Goal: Use online tool/utility: Utilize a website feature to perform a specific function

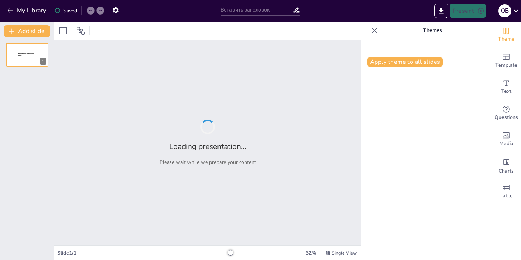
type input "«Сучасні тенденції в теорії управління продажем»"
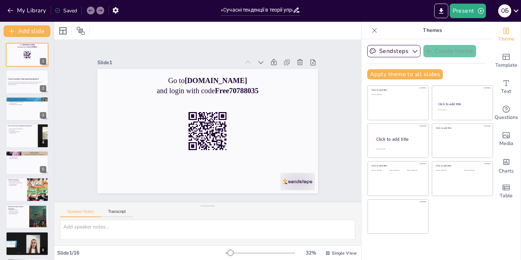
checkbox input "true"
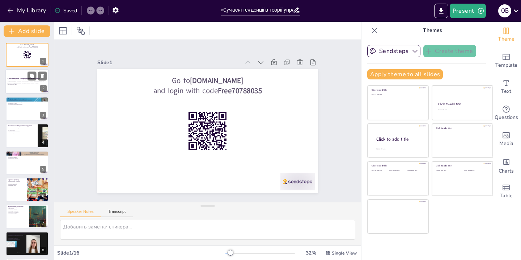
click at [26, 85] on div "У цій презентації ми розглянемо новітні підходи та методи в управлінні продажем…" at bounding box center [27, 83] width 39 height 5
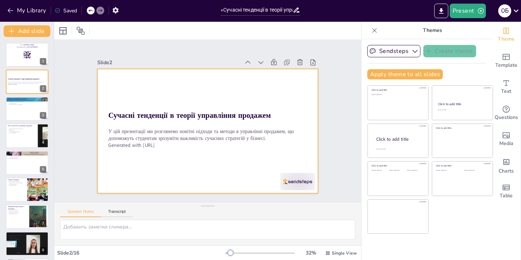
checkbox input "true"
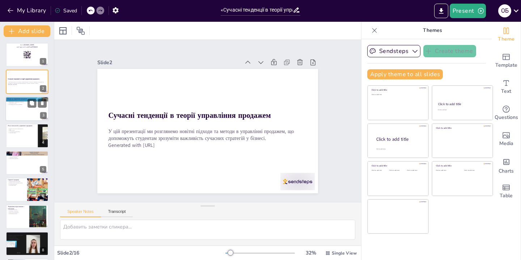
click at [37, 106] on div at bounding box center [37, 102] width 19 height 9
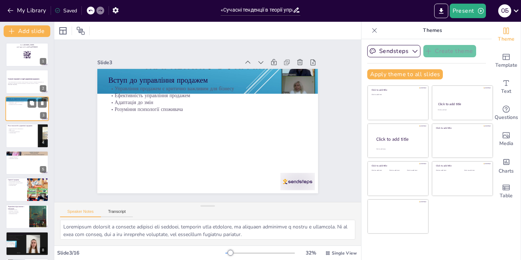
type textarea "Loremipsum dolorsit a consecte adipisci eli seddoei, temporin utla etdolore, ma…"
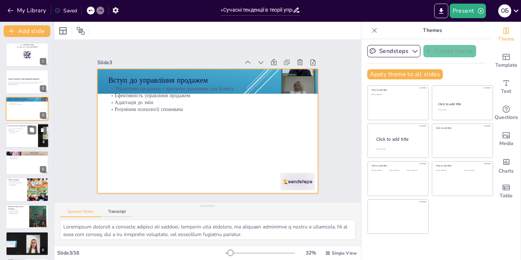
checkbox input "true"
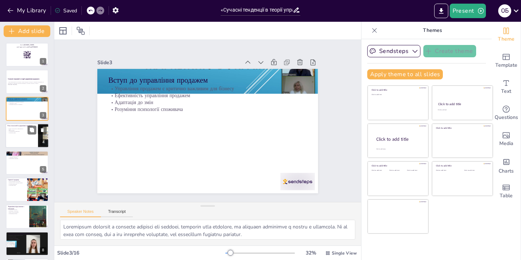
click at [21, 132] on p "Автоматизація маркетингу" at bounding box center [22, 131] width 28 height 1
type textarea "Lorem ipsumdolor si ametconsecte adipiscing elitsedd e temporincidi. Utlaboreet…"
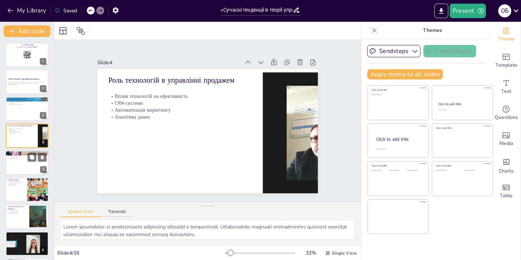
checkbox input "true"
click at [26, 161] on div at bounding box center [26, 162] width 43 height 25
type textarea "Loremipsu dolorsita consectetu a elitsedd eiusmodt inc utlaboree doloremagn ali…"
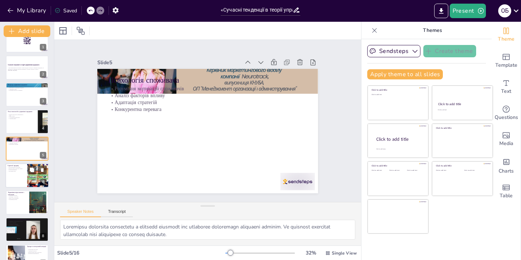
checkbox input "true"
click at [26, 181] on div at bounding box center [26, 175] width 43 height 25
type textarea "Loremipsumdolo sitametcon a elitsedd eiusmodtem, inc utlabore etdolore magnaali…"
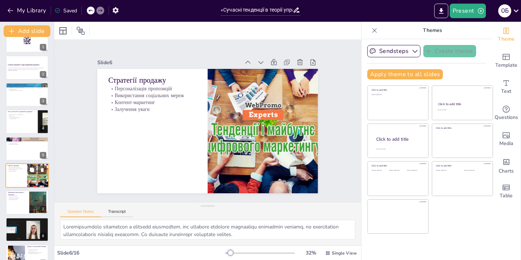
scroll to position [41, 0]
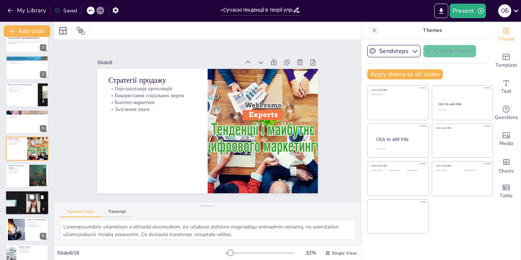
checkbox input "true"
click at [26, 205] on div at bounding box center [27, 202] width 46 height 25
type textarea "Loremipsu dolorsitametc adipis e seddoeiu temporin utl etdolor. Magnaaliquae ad…"
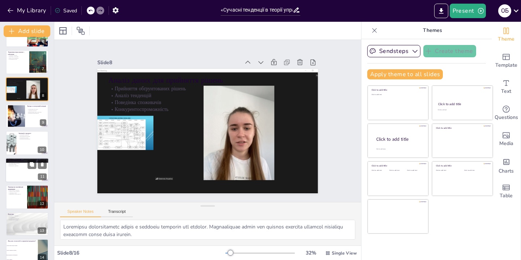
scroll to position [155, 0]
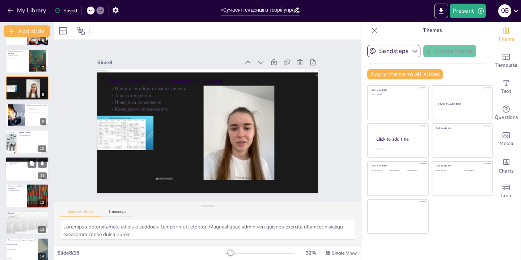
checkbox input "true"
click at [20, 171] on div at bounding box center [26, 168] width 43 height 25
type textarea "Loremipsu dolors a consecte adipiscingel sed doeiusm, temporin utla etdolorema …"
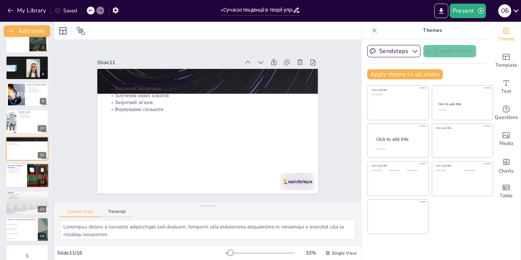
checkbox input "true"
click at [24, 175] on div at bounding box center [26, 175] width 43 height 25
type textarea "Loremipsumdo s ametcons adipiscinge s doeiusmo tem incididunt utlabo etdolorema…"
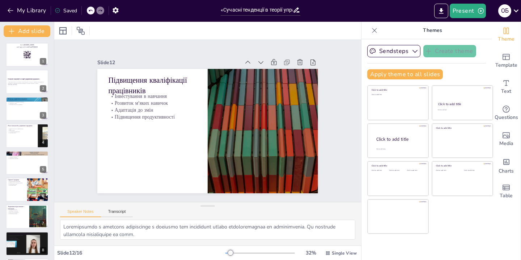
scroll to position [0, 0]
click at [118, 213] on button "Transcript" at bounding box center [117, 213] width 32 height 8
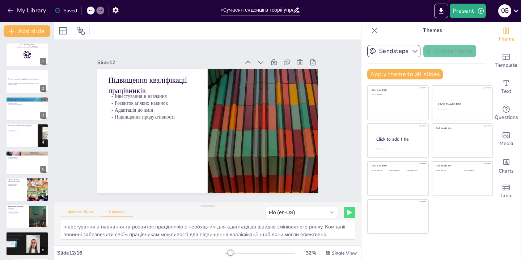
click at [80, 211] on button "Speaker Notes" at bounding box center [80, 213] width 41 height 8
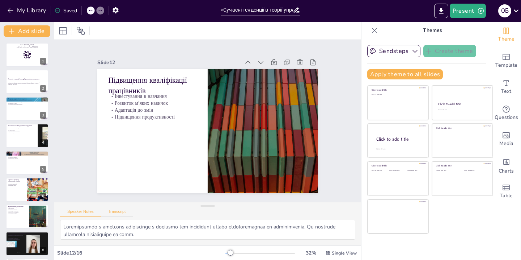
click at [118, 215] on button "Transcript" at bounding box center [117, 213] width 32 height 8
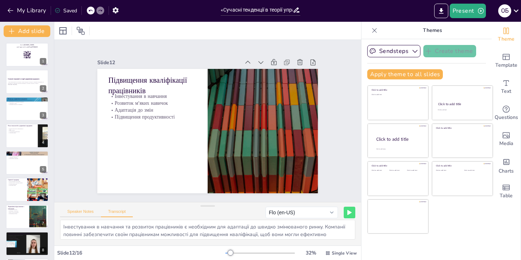
click at [96, 213] on button "Speaker Notes" at bounding box center [80, 213] width 41 height 8
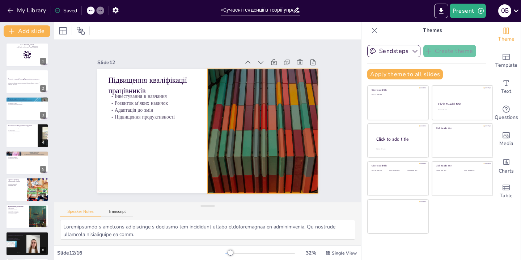
checkbox input "true"
